Goal: Check status: Check status

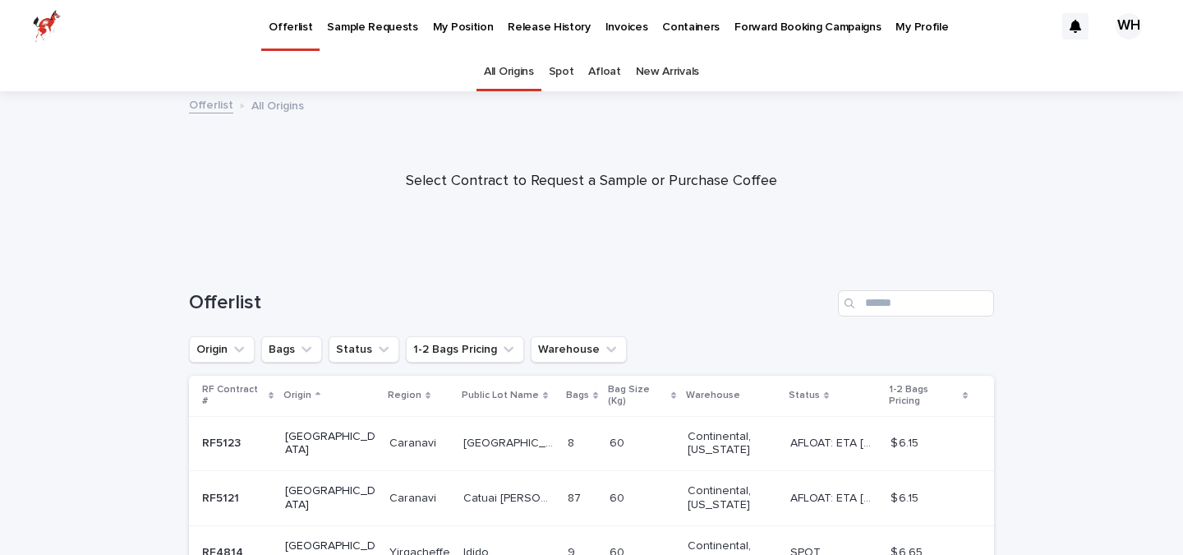
click at [433, 30] on p "My Position" at bounding box center [463, 17] width 61 height 35
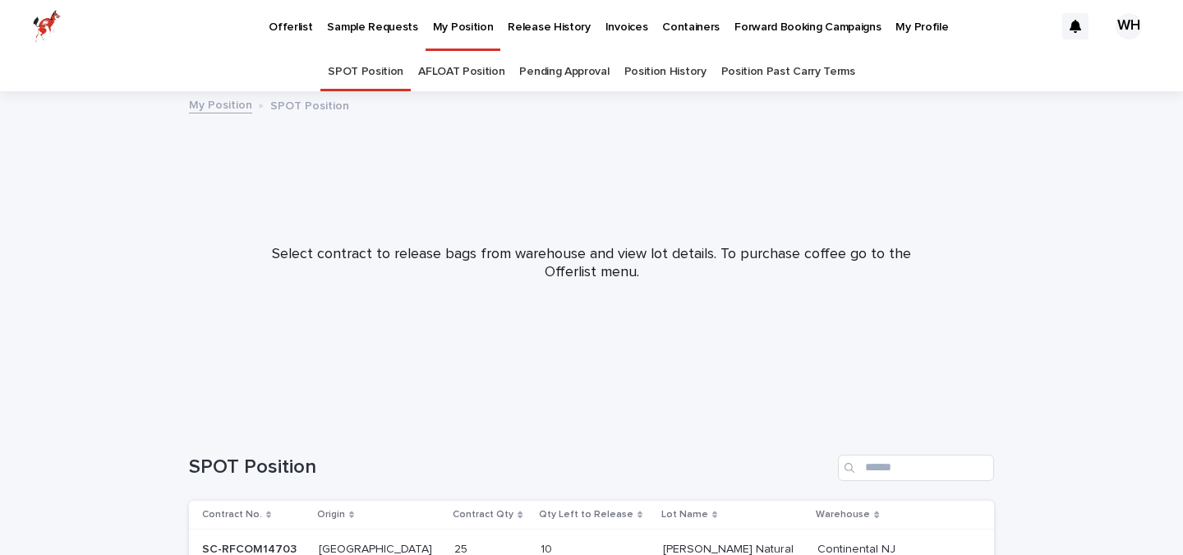
click at [474, 69] on link "AFLOAT Position" at bounding box center [461, 72] width 86 height 39
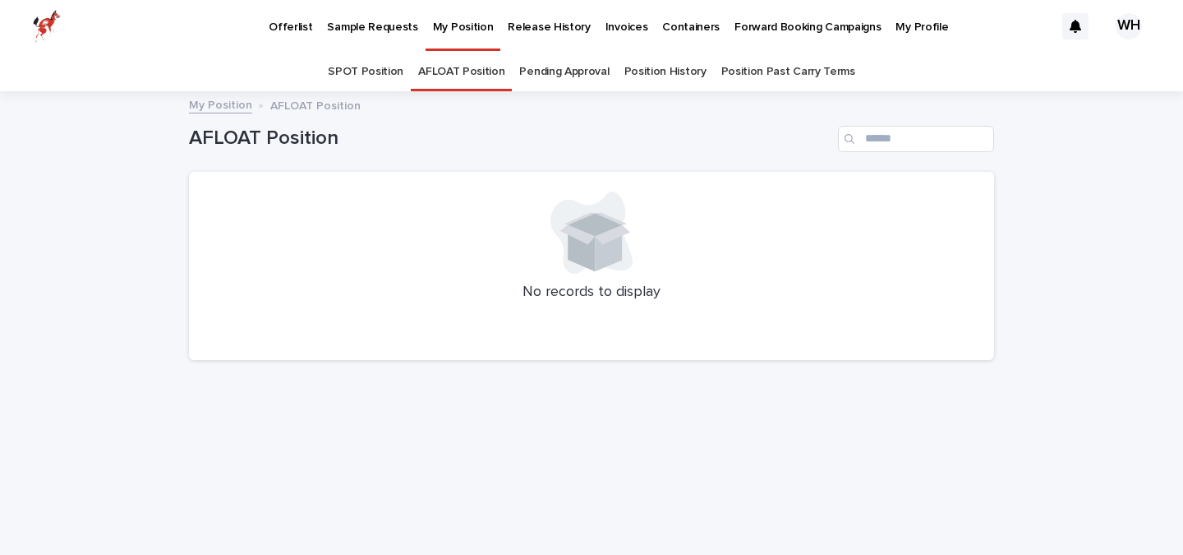
click at [565, 74] on link "Pending Approval" at bounding box center [564, 72] width 90 height 39
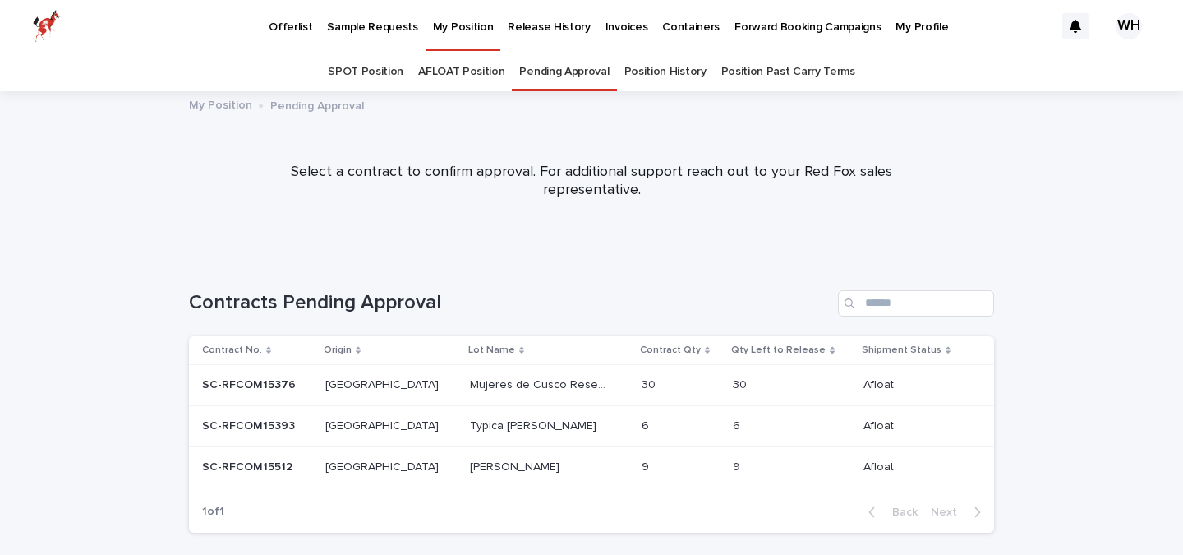
scroll to position [64, 0]
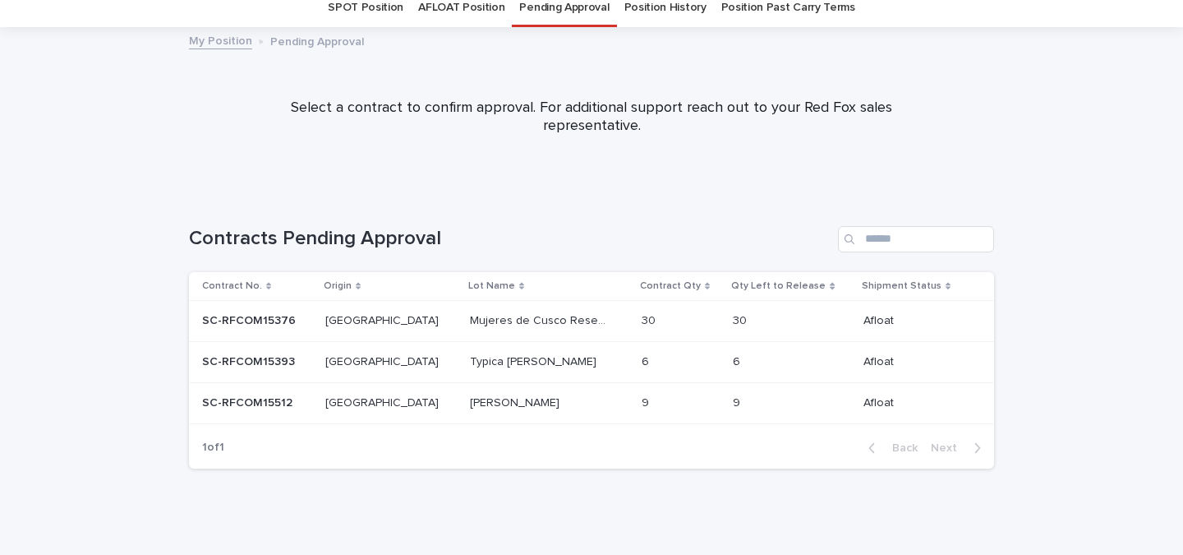
click at [497, 397] on p "[PERSON_NAME]" at bounding box center [516, 401] width 93 height 17
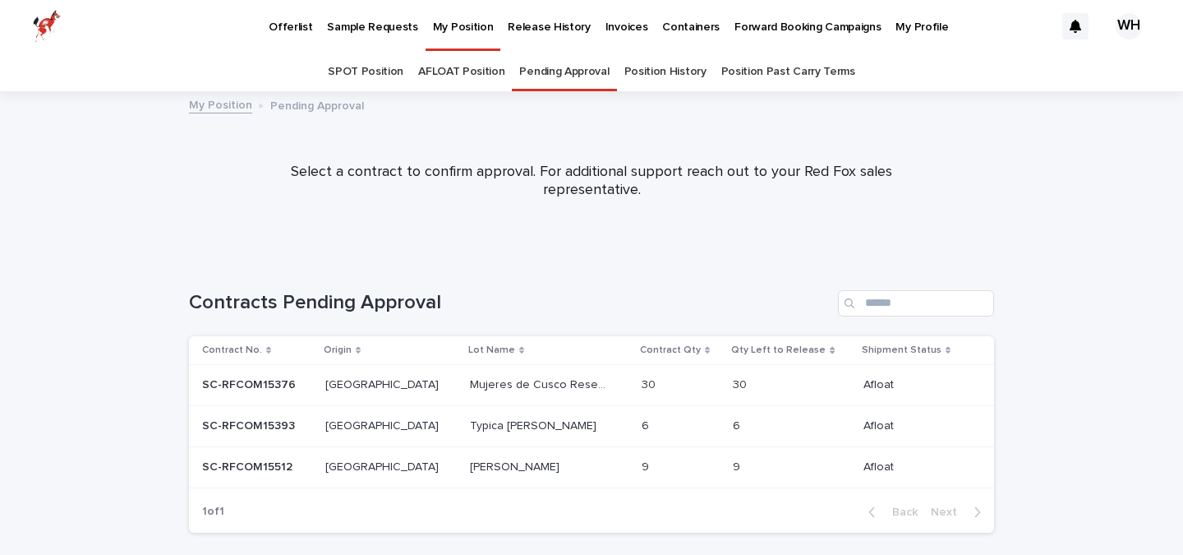
scroll to position [53, 0]
